Goal: Browse casually: Explore the website without a specific task or goal

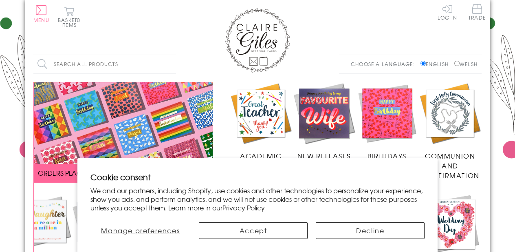
scroll to position [250, 0]
